Goal: Task Accomplishment & Management: Complete application form

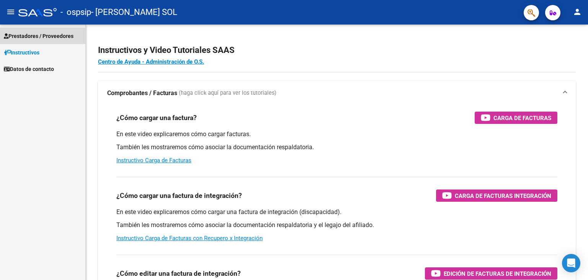
click at [34, 30] on link "Prestadores / Proveedores" at bounding box center [42, 36] width 85 height 16
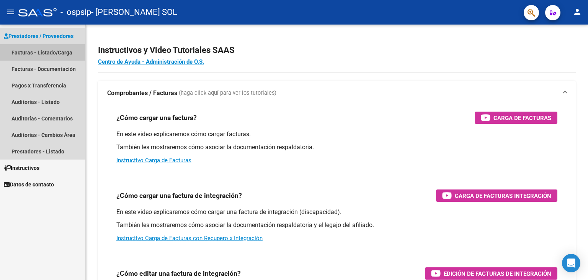
click at [43, 49] on link "Facturas - Listado/Carga" at bounding box center [42, 52] width 85 height 16
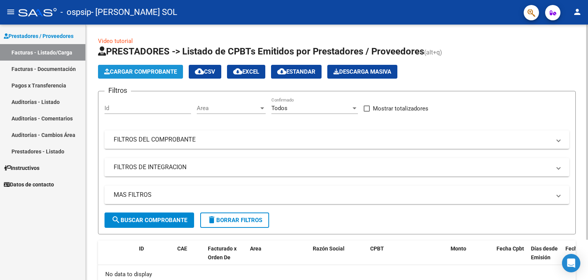
click at [164, 72] on span "Cargar Comprobante" at bounding box center [140, 71] width 73 height 7
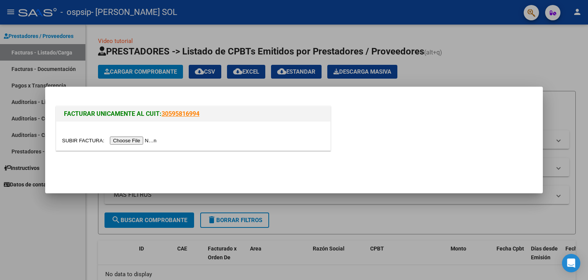
click at [154, 140] on input "file" at bounding box center [110, 140] width 97 height 8
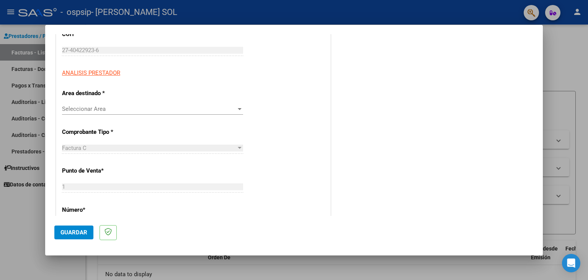
scroll to position [118, 0]
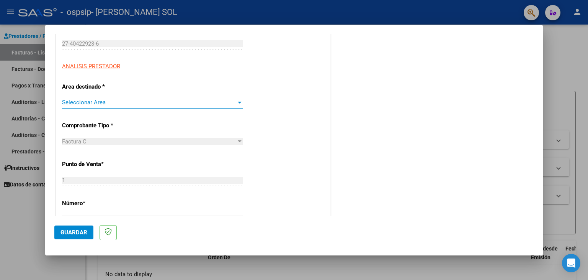
click at [238, 101] on div at bounding box center [240, 102] width 4 height 2
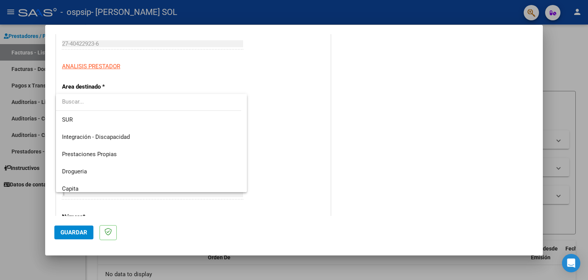
scroll to position [24, 0]
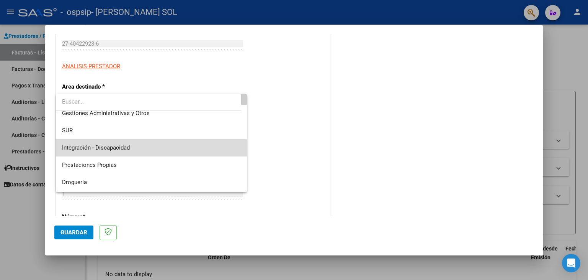
click at [198, 149] on span "Integración - Discapacidad" at bounding box center [151, 147] width 179 height 17
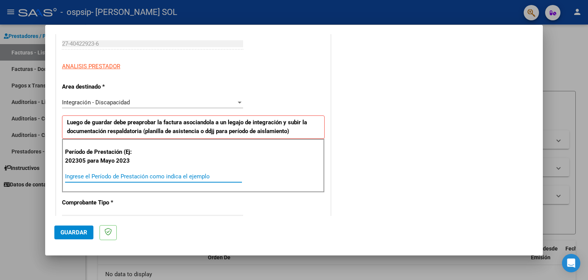
click at [178, 175] on input "Ingrese el Período de Prestación como indica el ejemplo" at bounding box center [153, 176] width 177 height 7
click at [127, 174] on input "Ingrese el Período de Prestación como indica el ejemplo" at bounding box center [153, 176] width 177 height 7
type input "202507"
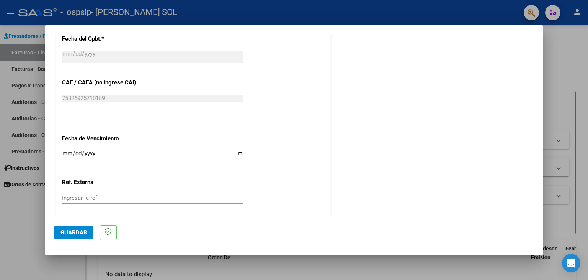
scroll to position [477, 0]
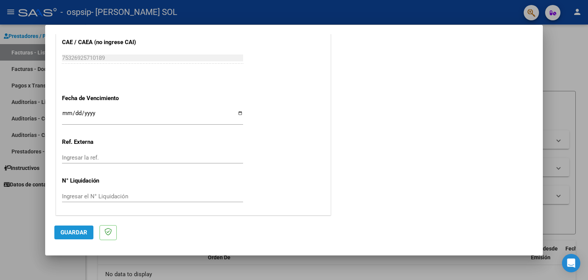
click at [81, 235] on span "Guardar" at bounding box center [74, 232] width 27 height 7
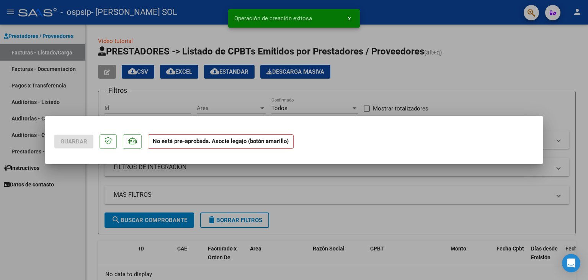
scroll to position [0, 0]
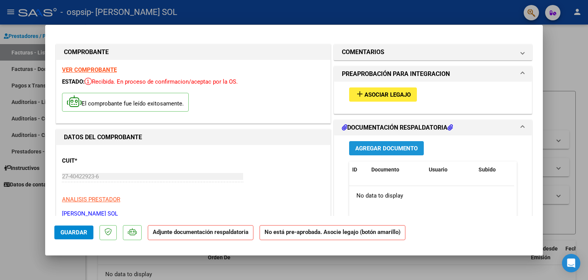
click at [388, 146] on span "Agregar Documento" at bounding box center [386, 148] width 62 height 7
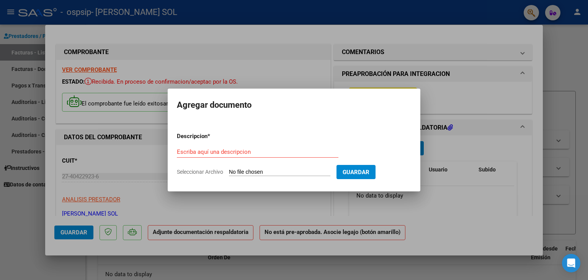
click at [212, 173] on span "Seleccionar Archivo" at bounding box center [200, 171] width 46 height 6
click at [229, 173] on input "Seleccionar Archivo" at bounding box center [279, 171] width 101 height 7
type input "C:\fakepath\[PERSON_NAME] FONOAUDIOLOGIA AUTORIZACION 2025 SEGUN RESOLUCION 360…"
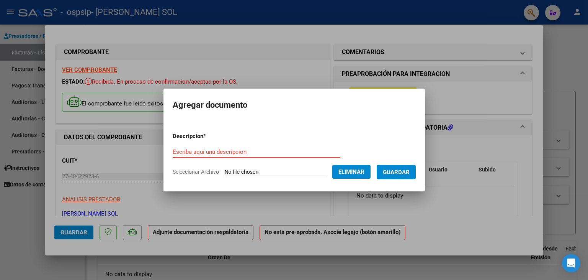
click at [218, 150] on input "Escriba aquí una descripcion" at bounding box center [257, 151] width 168 height 7
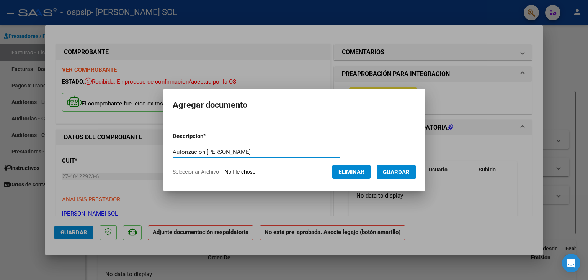
type input "Autorización [PERSON_NAME]"
click at [400, 170] on span "Guardar" at bounding box center [396, 171] width 27 height 7
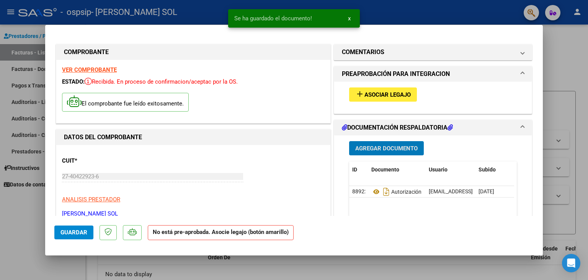
click at [396, 146] on span "Agregar Documento" at bounding box center [386, 148] width 62 height 7
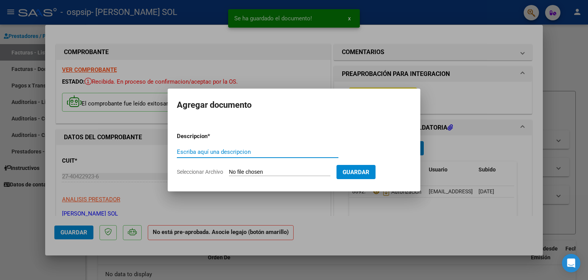
click at [248, 150] on input "Escriba aquí una descripcion" at bounding box center [258, 151] width 162 height 7
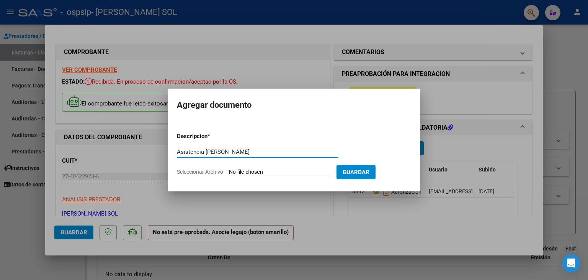
type input "Asistencia [PERSON_NAME]"
click at [210, 170] on span "Seleccionar Archivo" at bounding box center [200, 171] width 46 height 6
click at [229, 170] on input "Seleccionar Archivo" at bounding box center [279, 171] width 101 height 7
type input "C:\fakepath\[PERSON_NAME] asistencia Julio.pdf"
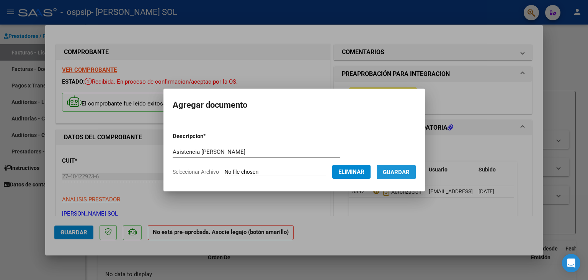
click at [398, 169] on span "Guardar" at bounding box center [396, 171] width 27 height 7
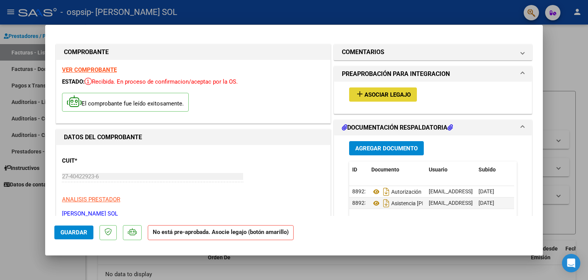
click at [372, 88] on button "add Asociar Legajo" at bounding box center [383, 94] width 68 height 14
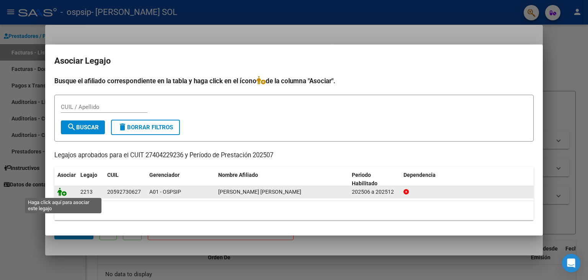
click at [61, 191] on icon at bounding box center [61, 191] width 9 height 8
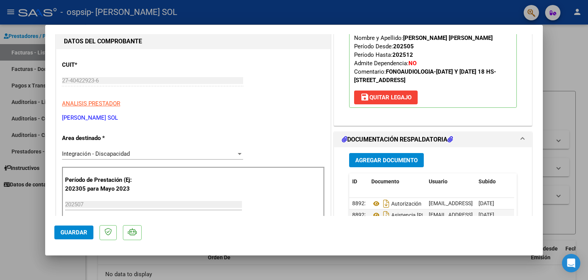
scroll to position [133, 0]
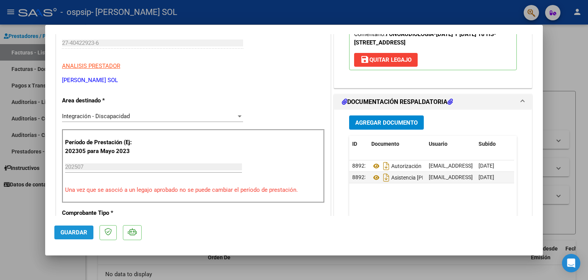
click at [74, 228] on button "Guardar" at bounding box center [73, 232] width 39 height 14
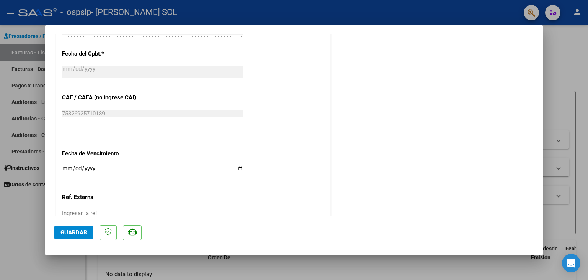
scroll to position [503, 0]
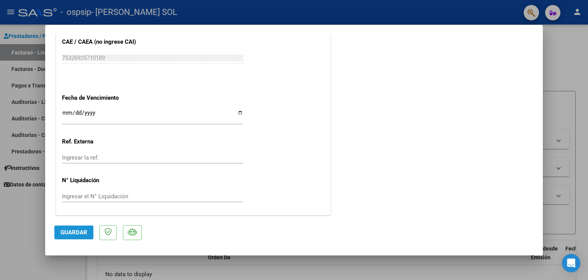
click at [81, 231] on span "Guardar" at bounding box center [74, 232] width 27 height 7
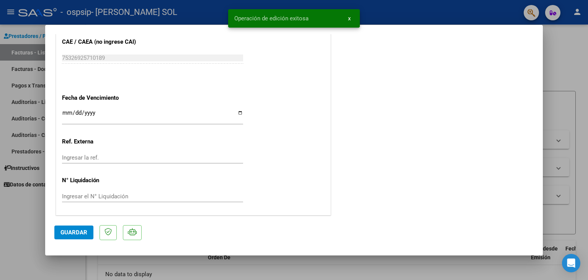
click at [565, 61] on div at bounding box center [294, 140] width 588 height 280
type input "$ 0,00"
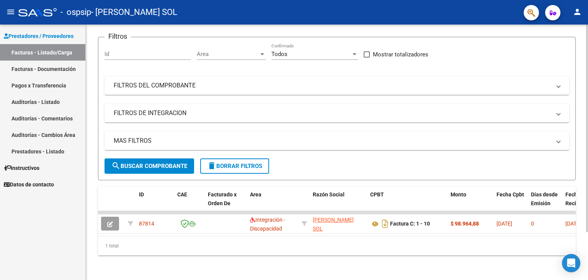
scroll to position [59, 0]
click at [588, 98] on div at bounding box center [587, 175] width 2 height 207
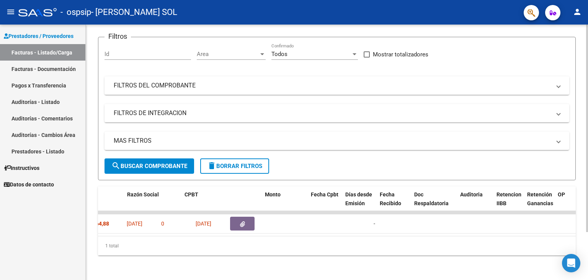
scroll to position [0, 0]
